Goal: Task Accomplishment & Management: Complete application form

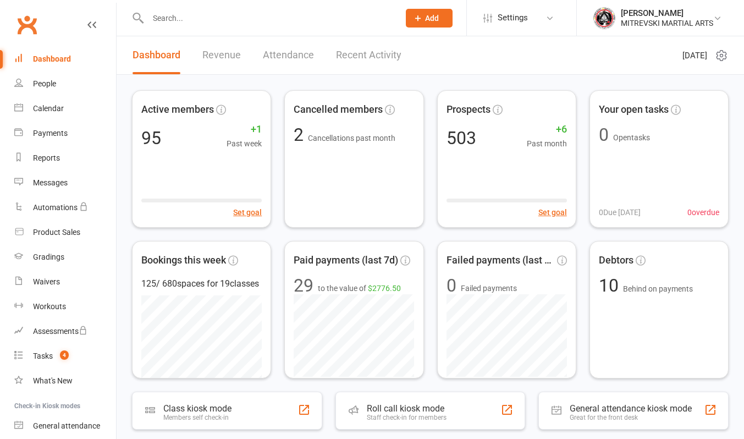
click at [428, 18] on span "Add" at bounding box center [432, 18] width 14 height 9
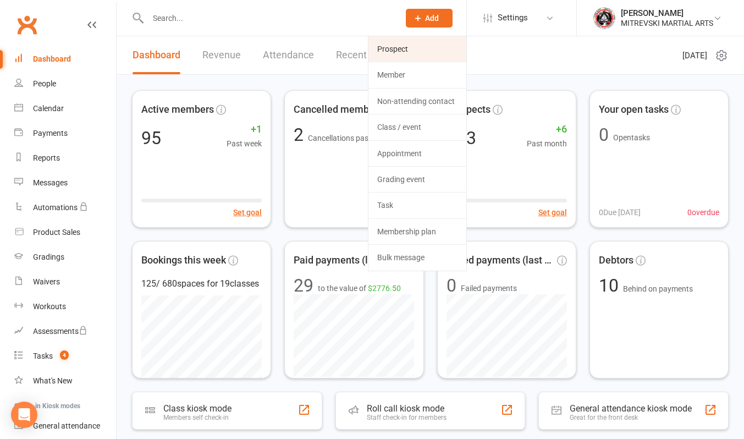
click at [421, 46] on link "Prospect" at bounding box center [417, 48] width 98 height 25
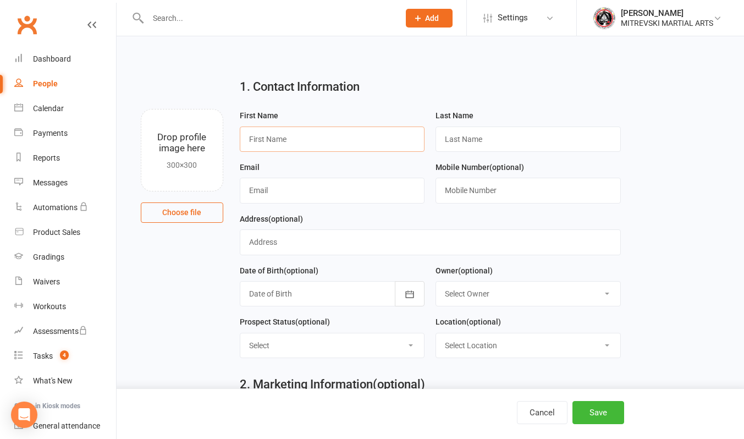
click at [307, 137] on input "text" at bounding box center [332, 138] width 185 height 25
type input "Samar"
click at [490, 139] on input "text" at bounding box center [527, 138] width 185 height 25
type input "[PERSON_NAME]"
click at [290, 190] on input "text" at bounding box center [332, 190] width 185 height 25
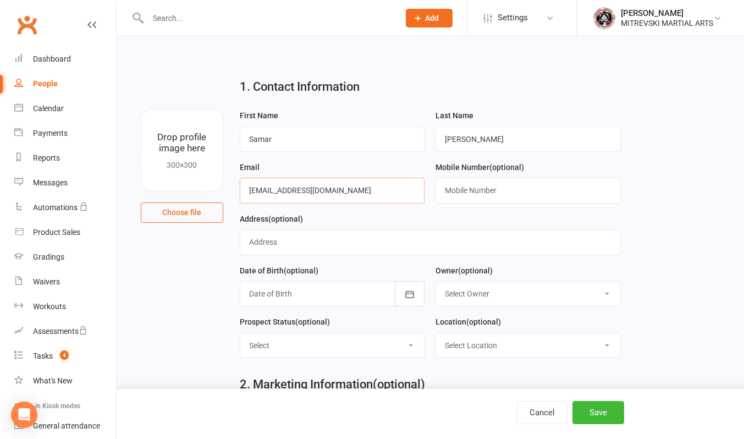
type input "[EMAIL_ADDRESS][DOMAIN_NAME]"
click at [545, 188] on input "text" at bounding box center [527, 190] width 185 height 25
type input "0498939845"
click at [545, 290] on select "Select Owner [PERSON_NAME] [PERSON_NAME]" at bounding box center [528, 293] width 184 height 24
select select "0"
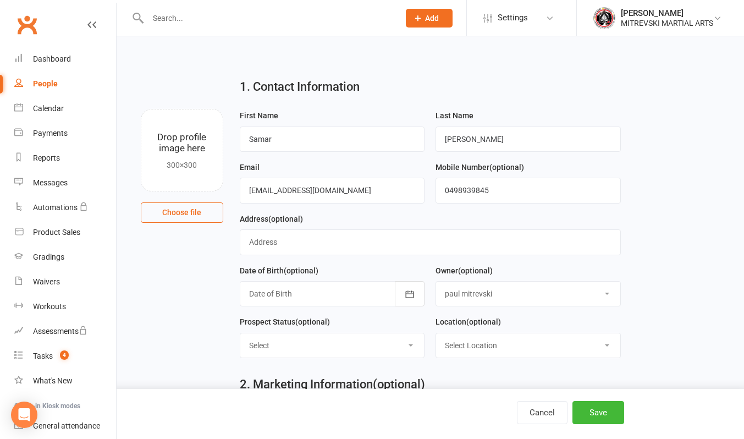
click at [436, 281] on select "Select Owner [PERSON_NAME] [PERSON_NAME]" at bounding box center [528, 293] width 184 height 24
click at [537, 348] on select "Select Location Mitrevski martial arts academy" at bounding box center [528, 345] width 184 height 24
select select "0"
click at [436, 333] on select "Select Location Mitrevski martial arts academy" at bounding box center [528, 345] width 184 height 24
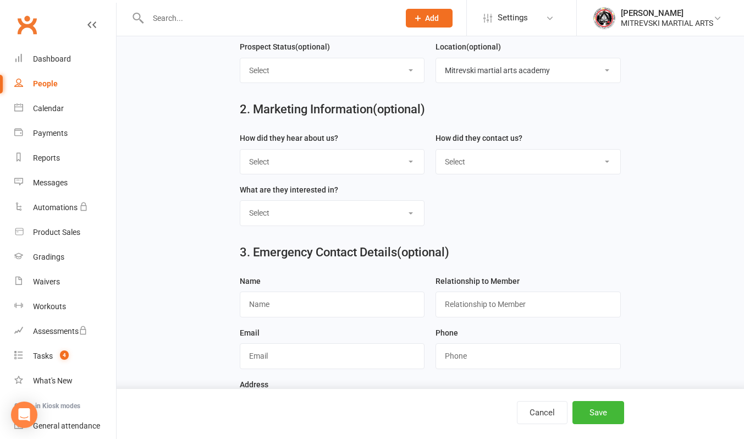
scroll to position [326, 0]
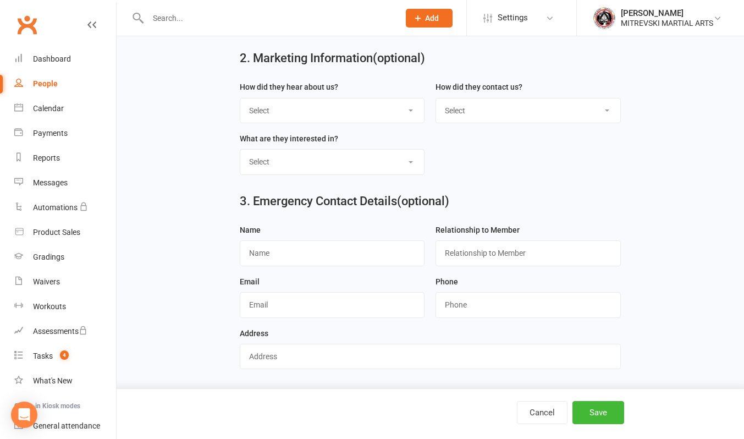
click at [311, 267] on div "Name" at bounding box center [332, 249] width 196 height 52
click at [303, 254] on input "text" at bounding box center [332, 252] width 185 height 25
type input "[PERSON_NAME]"
click at [505, 258] on input "text" at bounding box center [527, 252] width 185 height 25
type input "Mother"
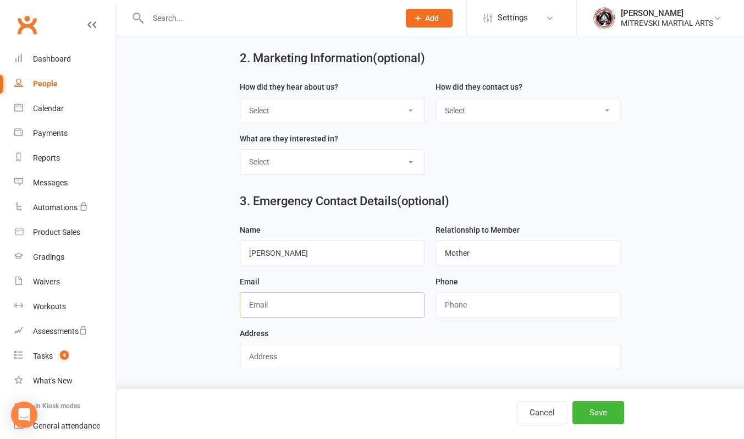
drag, startPoint x: 364, startPoint y: 306, endPoint x: 362, endPoint y: 313, distance: 7.7
click at [364, 306] on input "text" at bounding box center [332, 304] width 185 height 25
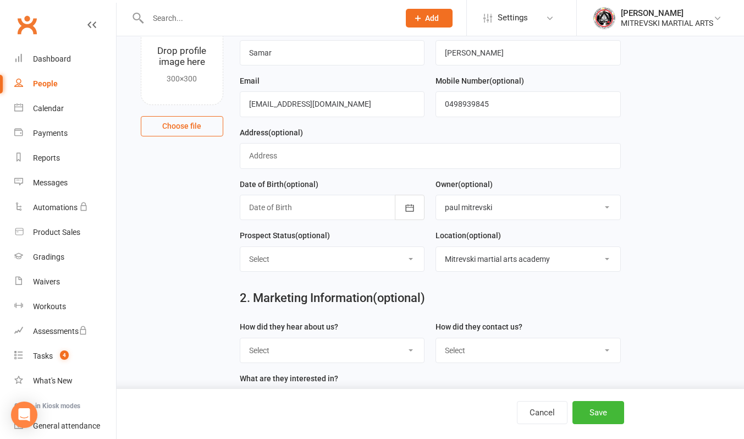
scroll to position [0, 0]
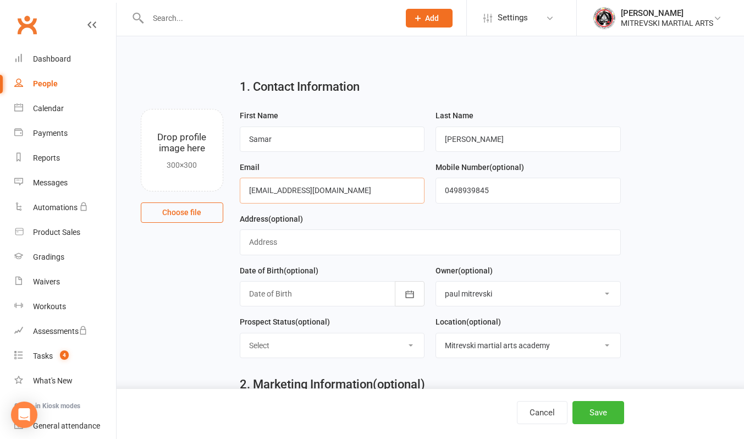
drag, startPoint x: 250, startPoint y: 188, endPoint x: 350, endPoint y: 195, distance: 99.7
click at [351, 195] on input "[EMAIL_ADDRESS][DOMAIN_NAME]" at bounding box center [332, 190] width 185 height 25
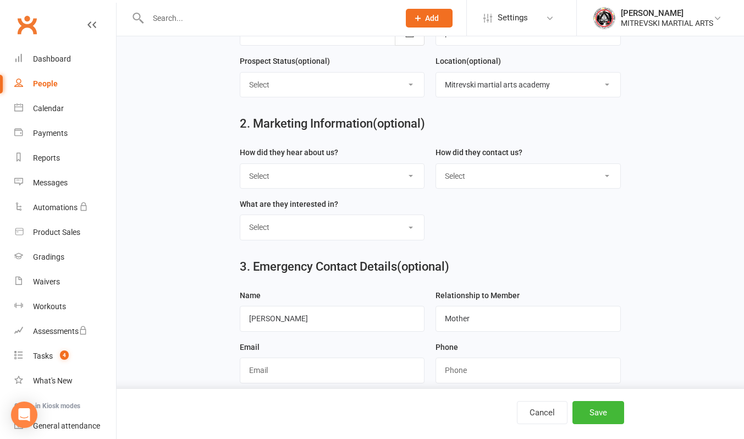
scroll to position [326, 0]
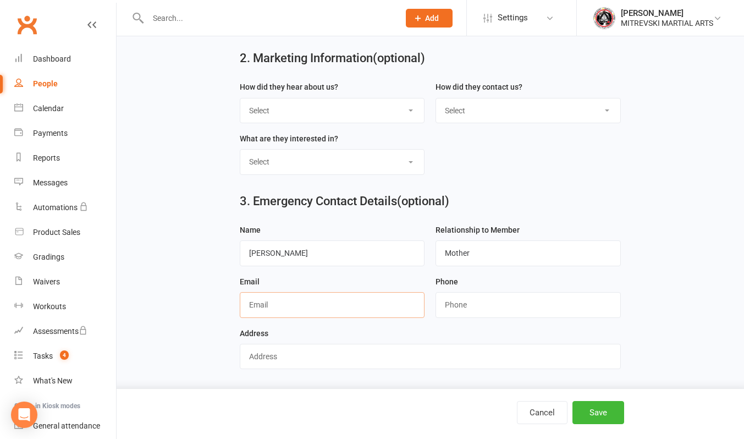
click at [302, 304] on input "text" at bounding box center [332, 304] width 185 height 25
paste input "[EMAIL_ADDRESS][DOMAIN_NAME]"
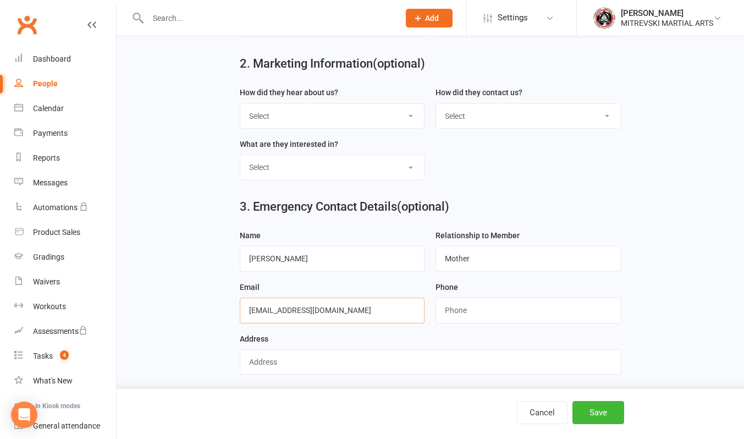
scroll to position [0, 0]
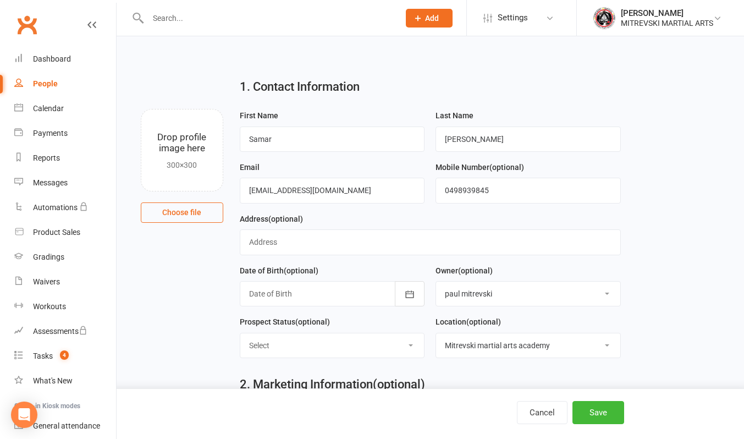
type input "[EMAIL_ADDRESS][DOMAIN_NAME]"
drag, startPoint x: 446, startPoint y: 192, endPoint x: 501, endPoint y: 191, distance: 55.0
click at [501, 191] on input "0498939845" at bounding box center [527, 190] width 185 height 25
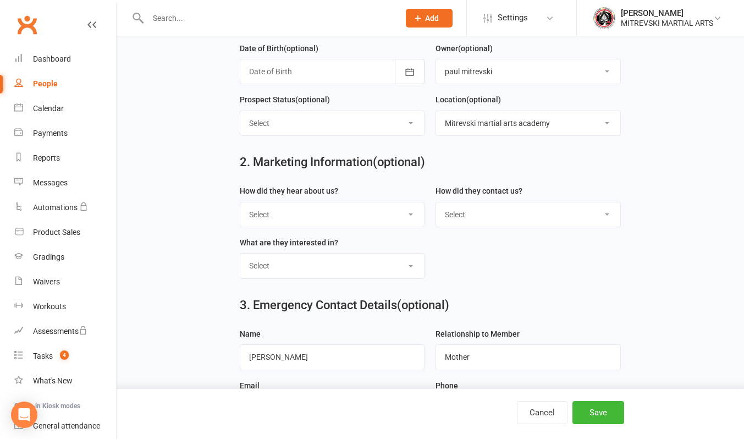
scroll to position [326, 0]
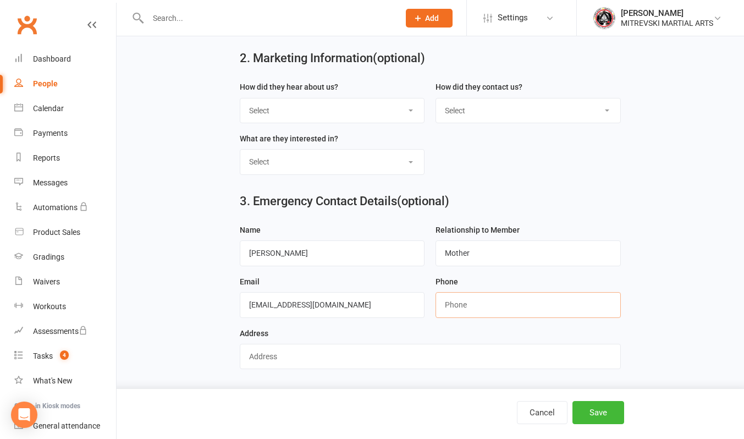
click at [519, 304] on input "string" at bounding box center [527, 304] width 185 height 25
paste input "0498939845"
type input "0498939845"
click at [603, 412] on button "Save" at bounding box center [598, 412] width 52 height 23
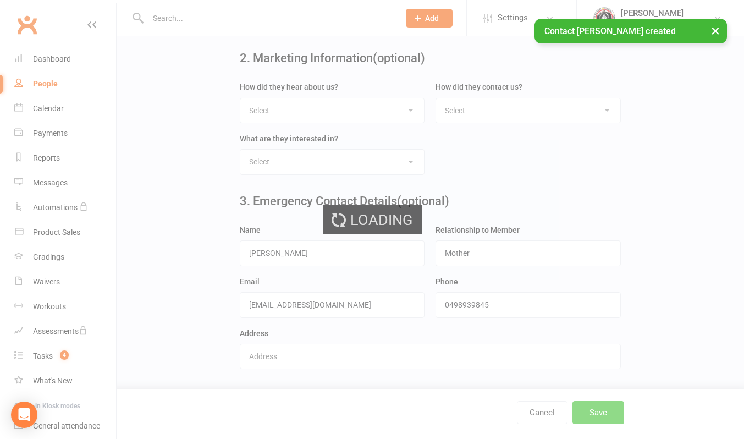
scroll to position [0, 0]
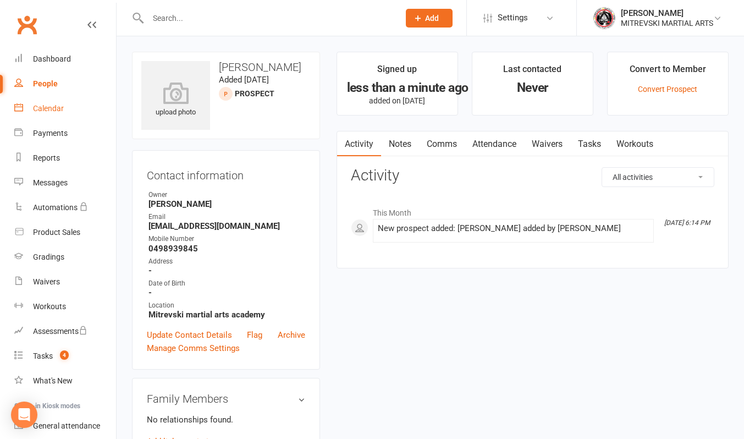
click at [56, 108] on div "Calendar" at bounding box center [48, 108] width 31 height 9
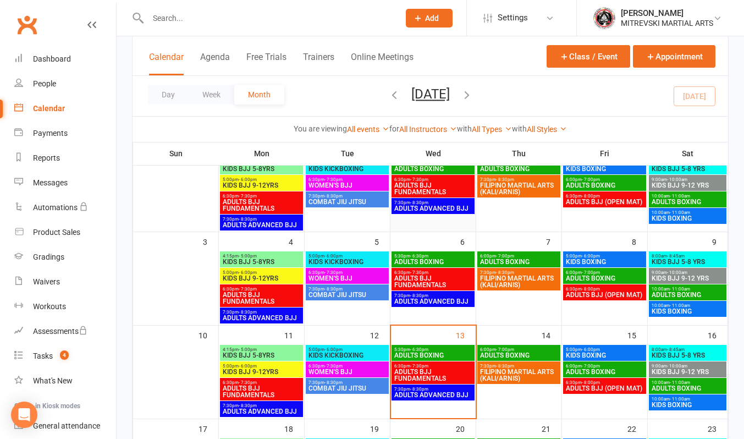
scroll to position [165, 0]
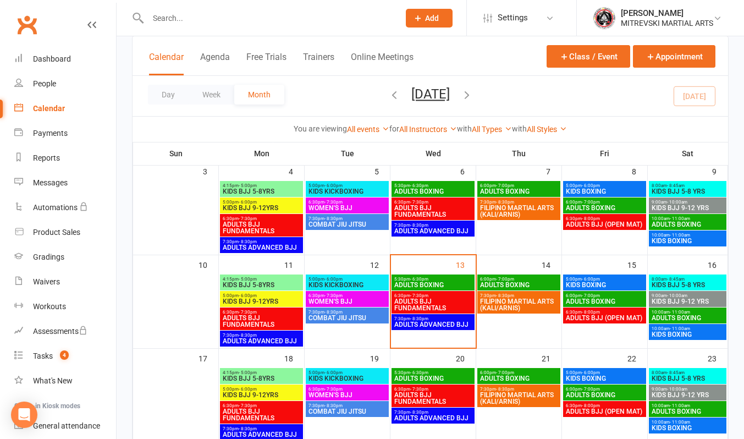
click at [518, 287] on span "ADULTS BOXING" at bounding box center [518, 284] width 79 height 7
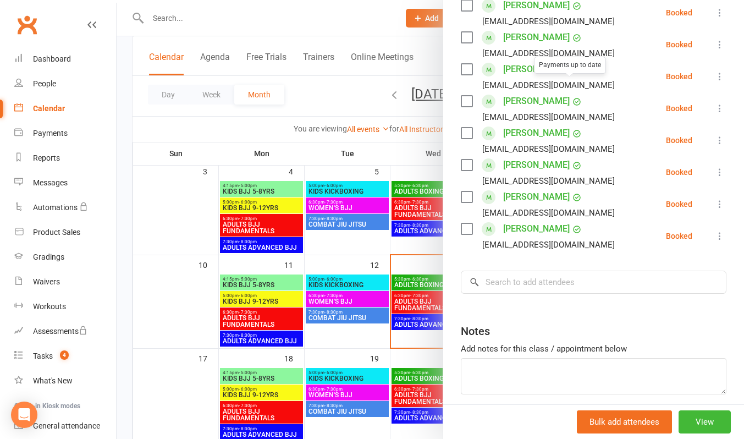
scroll to position [220, 0]
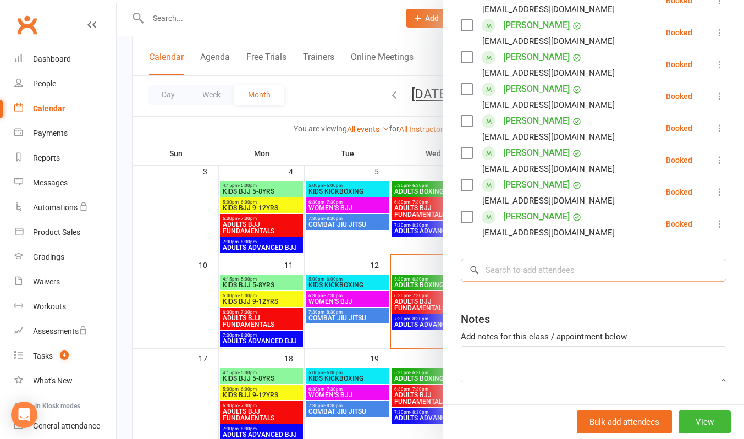
click at [540, 281] on input "search" at bounding box center [593, 269] width 265 height 23
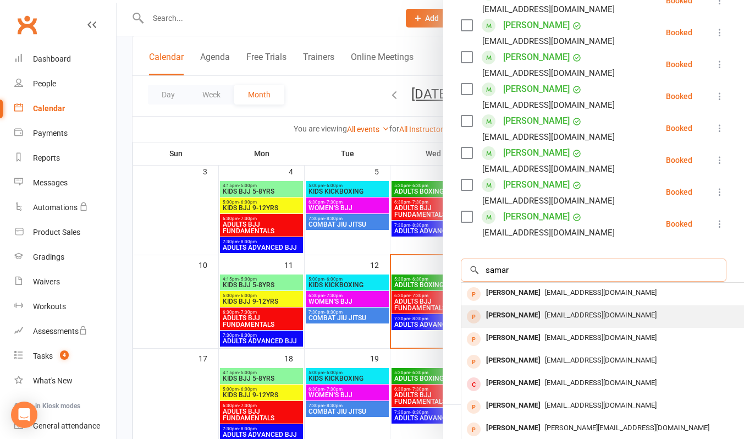
type input "samar"
click at [557, 319] on span "[EMAIL_ADDRESS][DOMAIN_NAME]" at bounding box center [601, 314] width 112 height 8
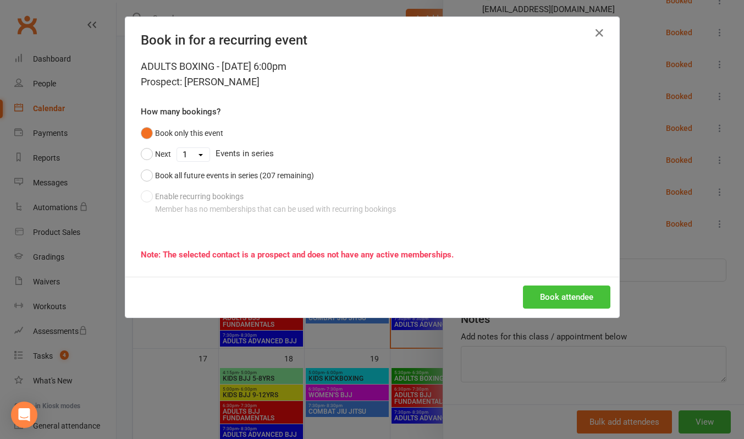
click at [557, 301] on button "Book attendee" at bounding box center [566, 296] width 87 height 23
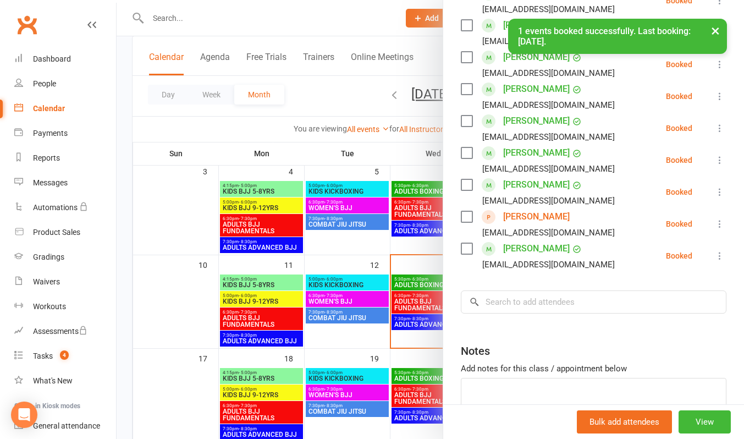
click at [298, 19] on div "× 1 events booked successfully. Last booking: [DATE]." at bounding box center [364, 19] width 729 height 0
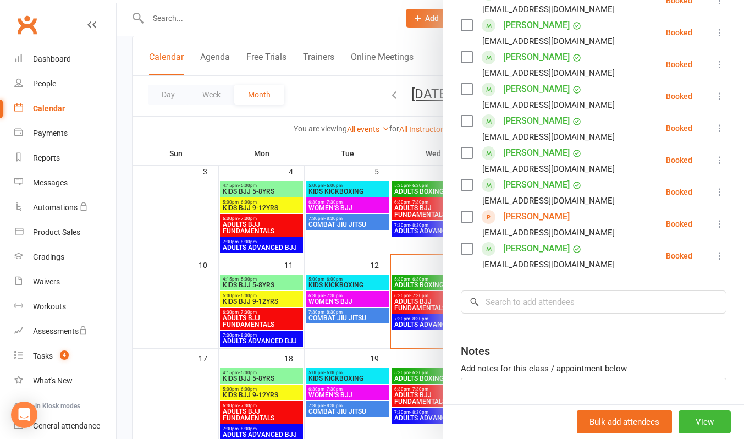
click at [321, 26] on div at bounding box center [430, 219] width 627 height 439
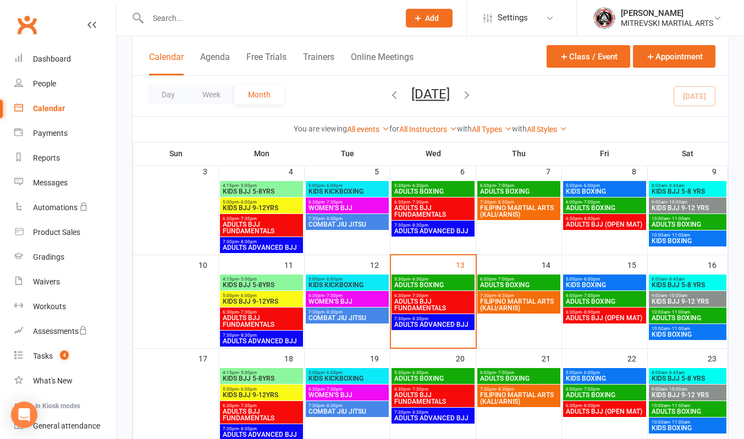
click at [426, 306] on span "ADULTS BJJ FUNDAMENTALS" at bounding box center [432, 304] width 79 height 13
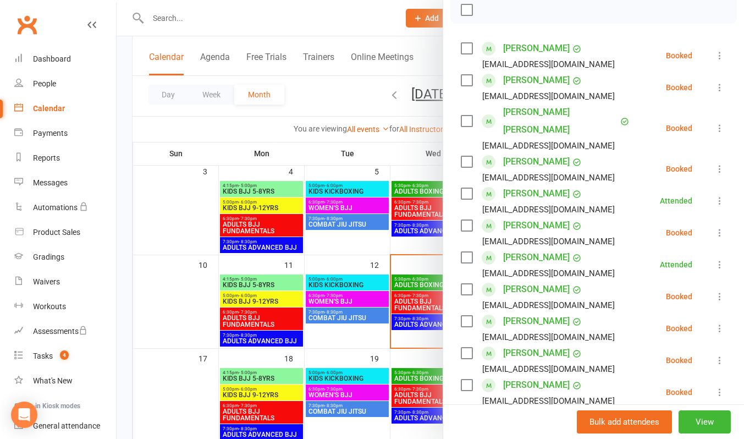
scroll to position [385, 0]
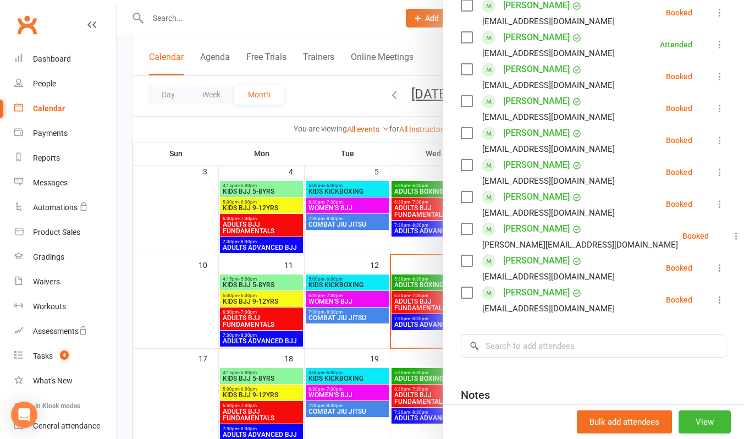
click at [326, 11] on div at bounding box center [430, 219] width 627 height 439
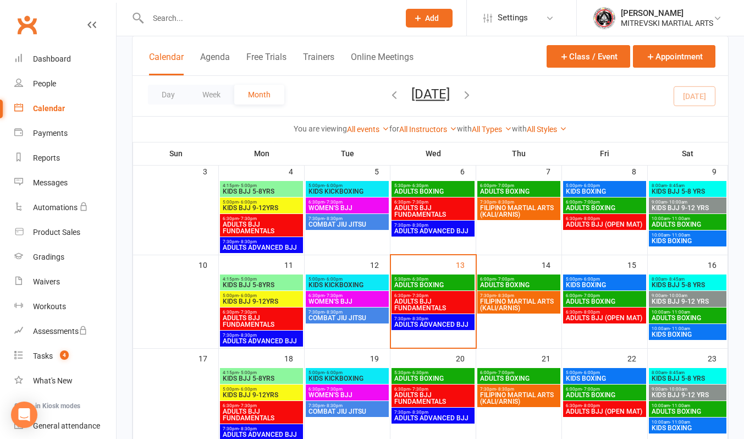
click at [443, 321] on span "ADULTS ADVANCED BJJ" at bounding box center [432, 324] width 79 height 7
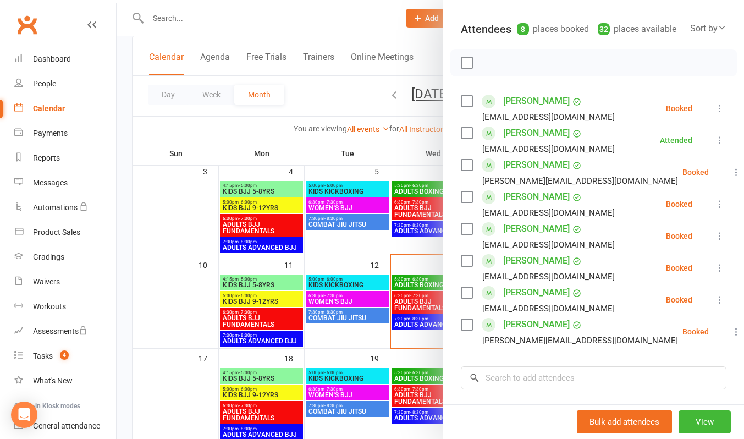
scroll to position [165, 0]
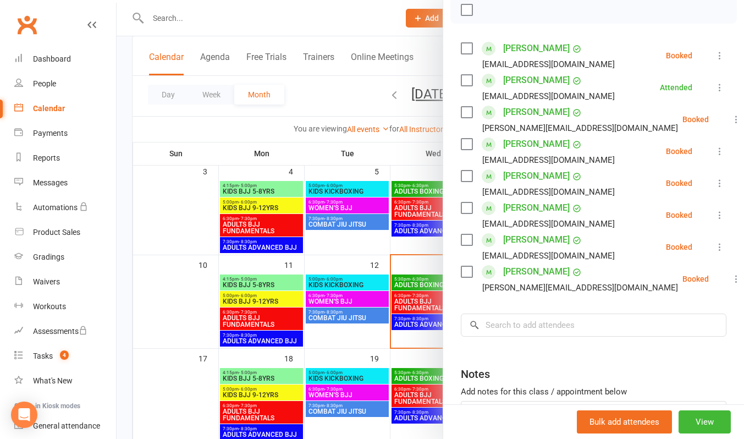
click at [370, 16] on div at bounding box center [430, 219] width 627 height 439
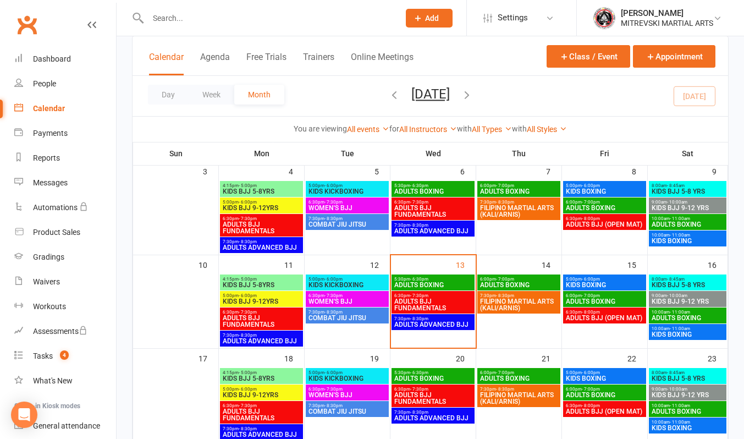
click at [429, 308] on span "ADULTS BJJ FUNDAMENTALS" at bounding box center [432, 304] width 79 height 13
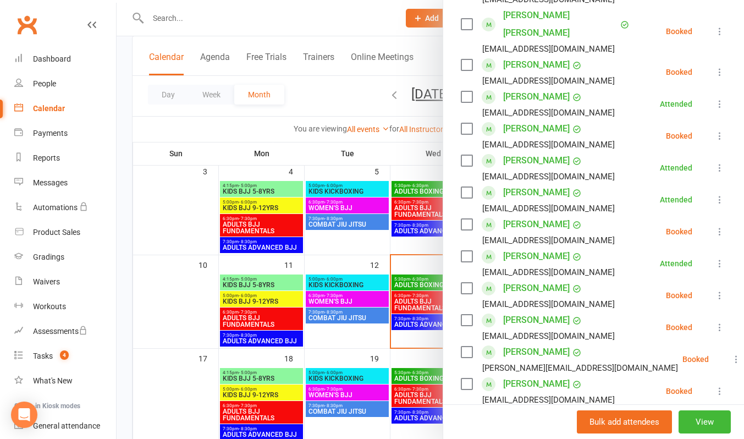
scroll to position [110, 0]
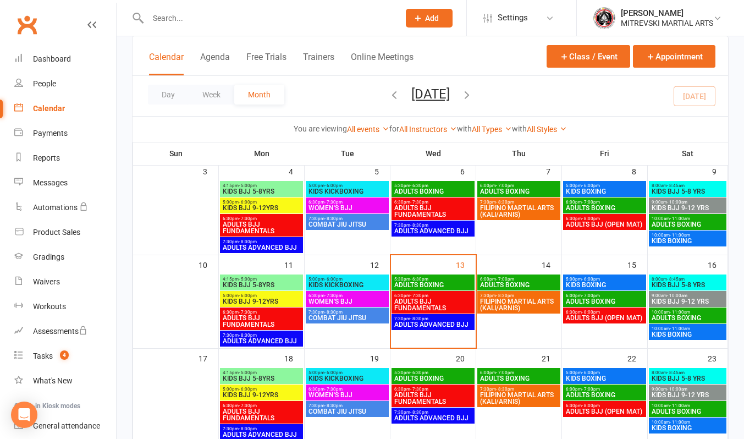
click at [440, 303] on span "ADULTS BJJ FUNDAMENTALS" at bounding box center [432, 304] width 79 height 13
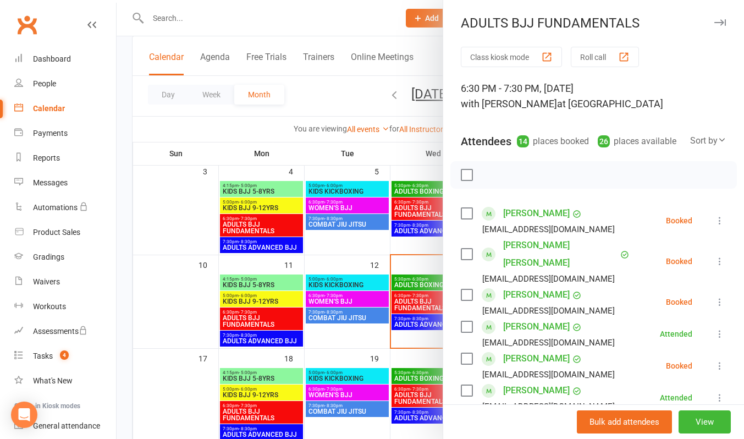
click at [713, 227] on button at bounding box center [719, 220] width 13 height 13
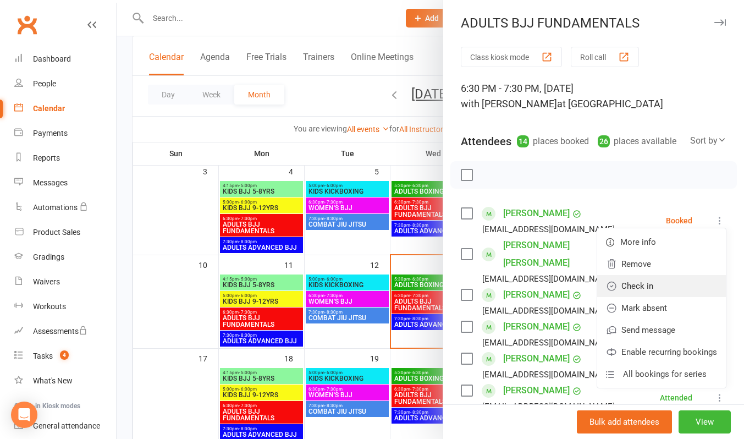
click at [647, 297] on link "Check in" at bounding box center [661, 286] width 129 height 22
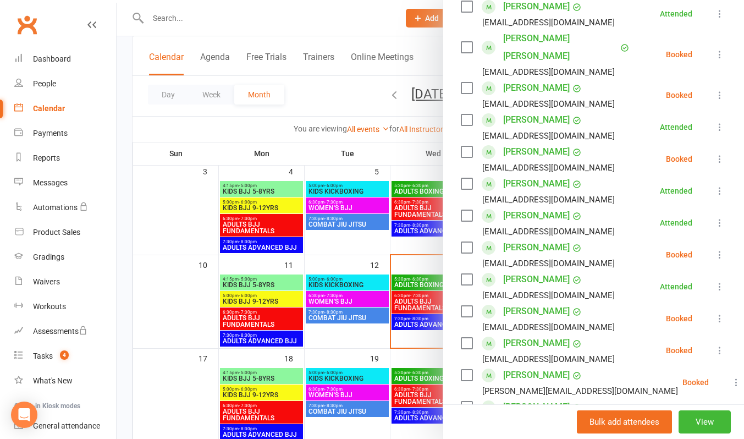
scroll to position [220, 0]
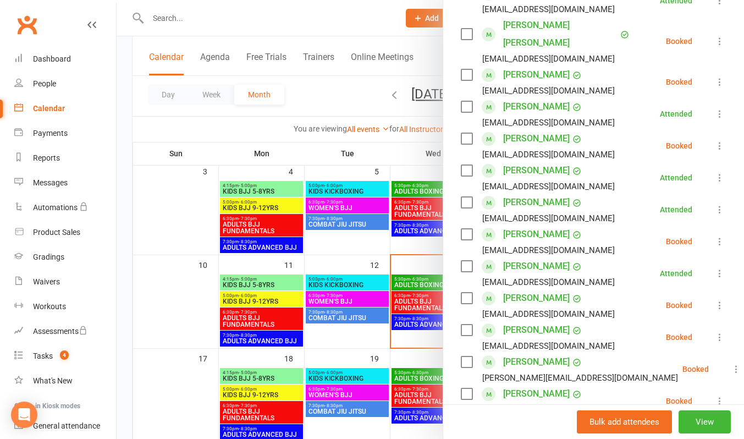
click at [714, 304] on icon at bounding box center [719, 305] width 11 height 11
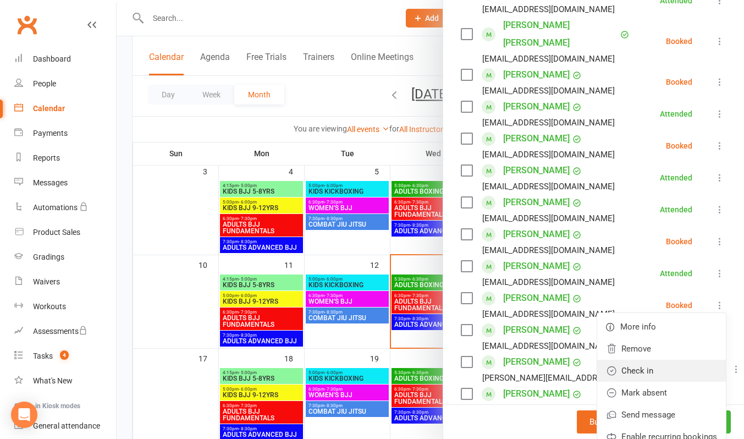
click at [652, 365] on link "Check in" at bounding box center [661, 370] width 129 height 22
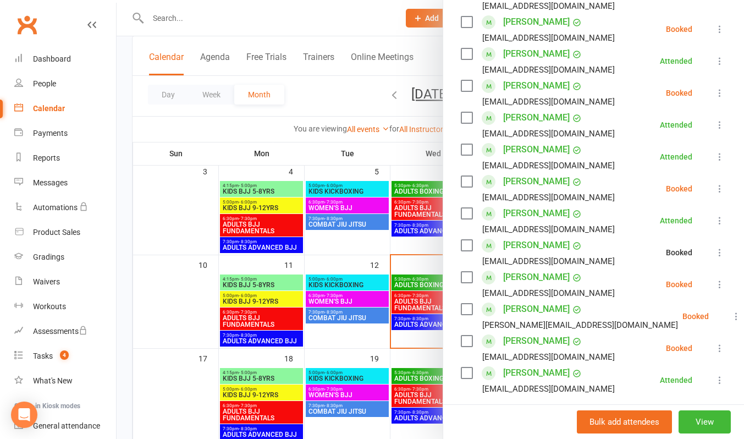
scroll to position [330, 0]
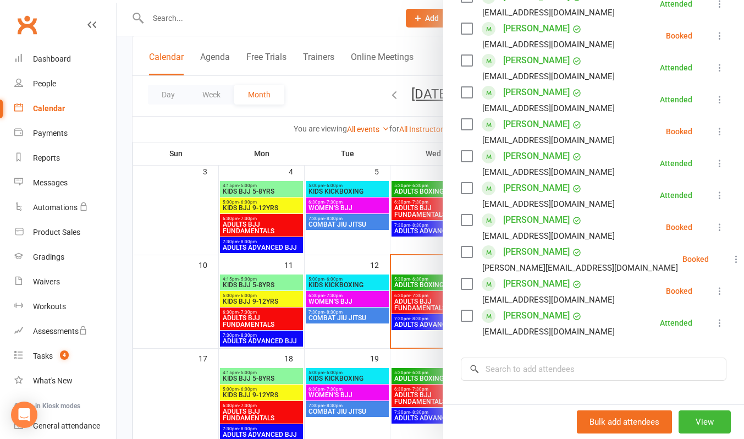
click at [714, 290] on icon at bounding box center [719, 290] width 11 height 11
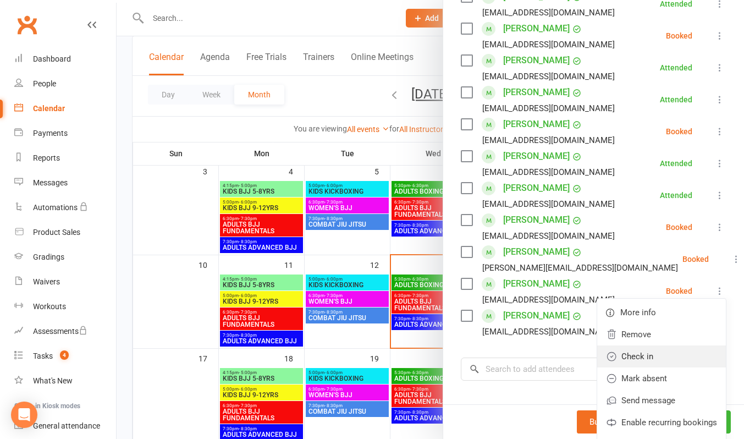
click at [650, 353] on link "Check in" at bounding box center [661, 356] width 129 height 22
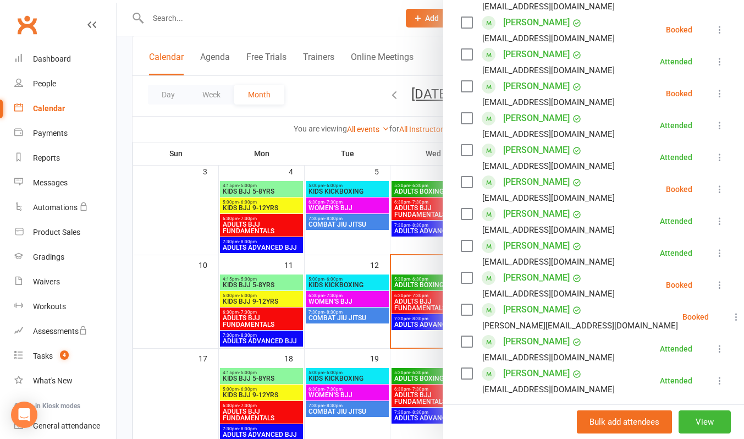
scroll to position [440, 0]
